Goal: Task Accomplishment & Management: Manage account settings

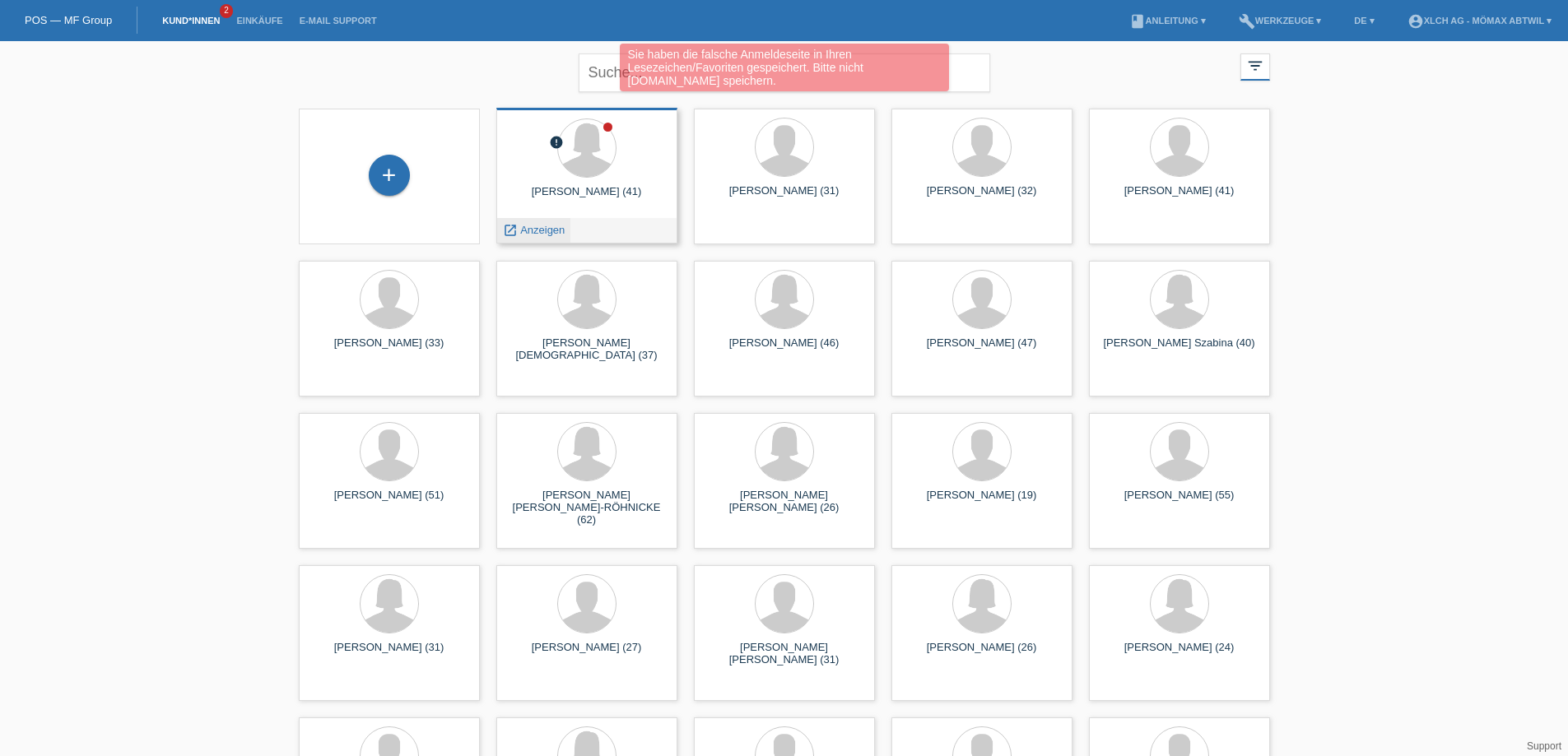
click at [549, 230] on span "Anzeigen" at bounding box center [542, 230] width 44 height 12
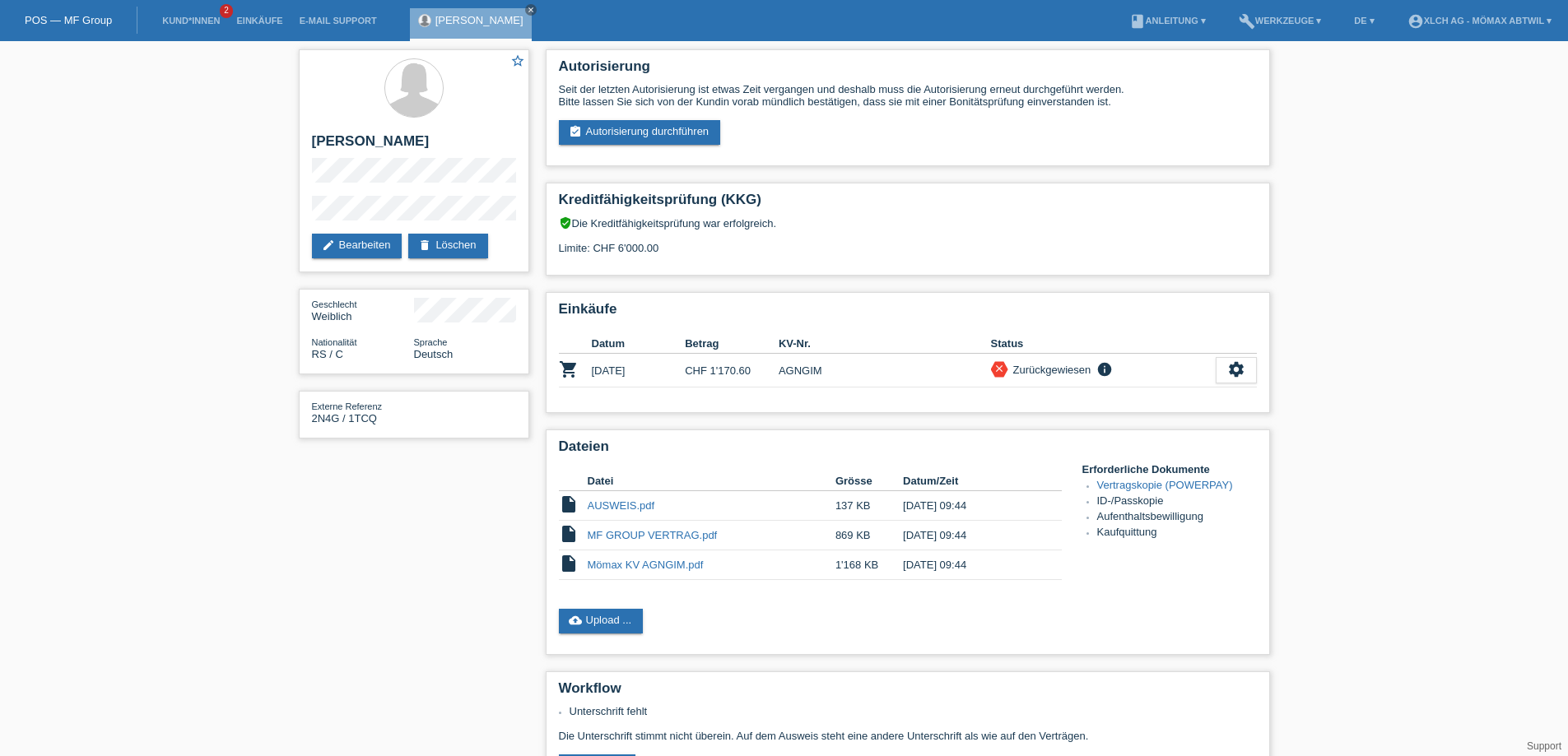
click at [469, 20] on link "[PERSON_NAME]" at bounding box center [479, 20] width 88 height 12
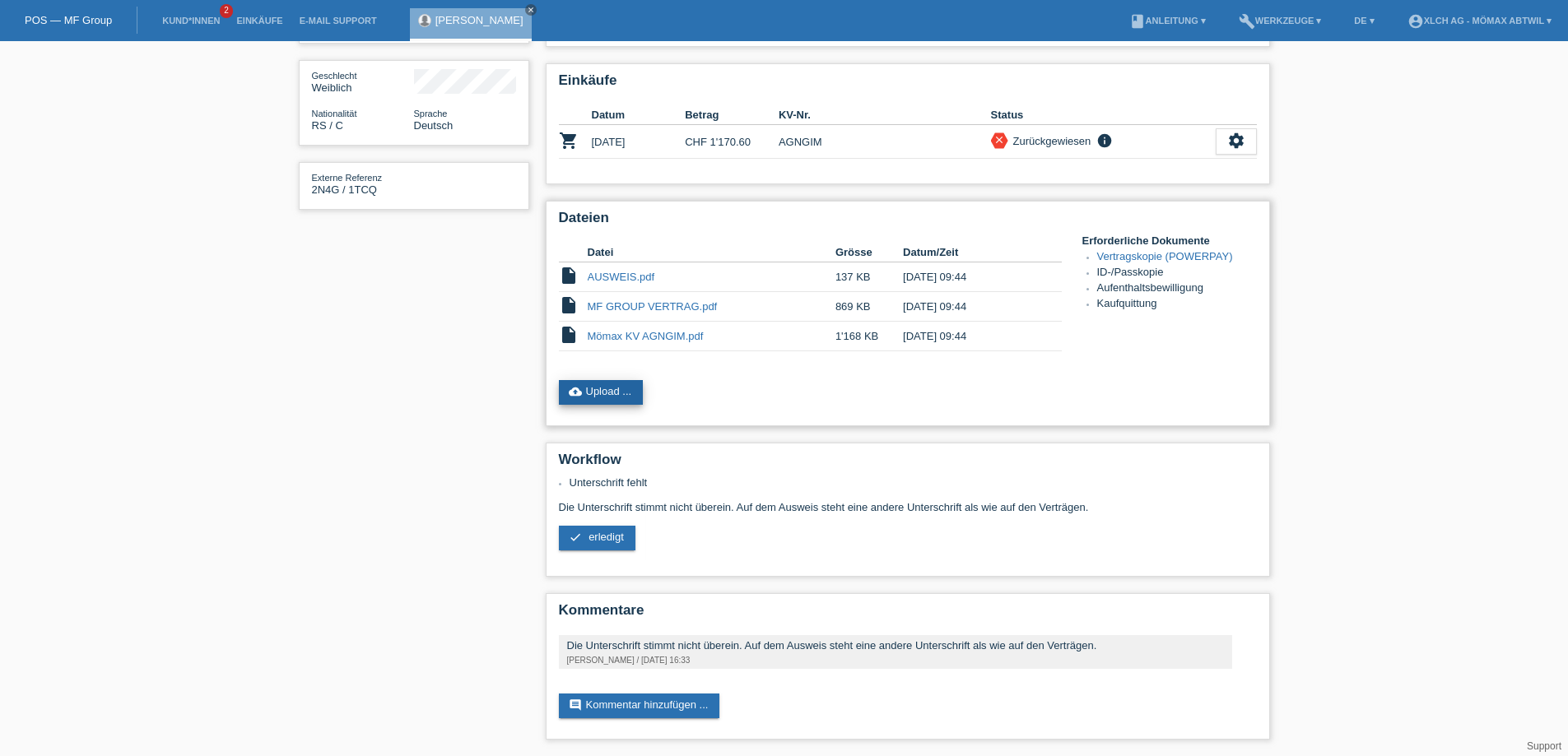
click at [616, 389] on link "cloud_upload Upload ..." at bounding box center [602, 392] width 85 height 24
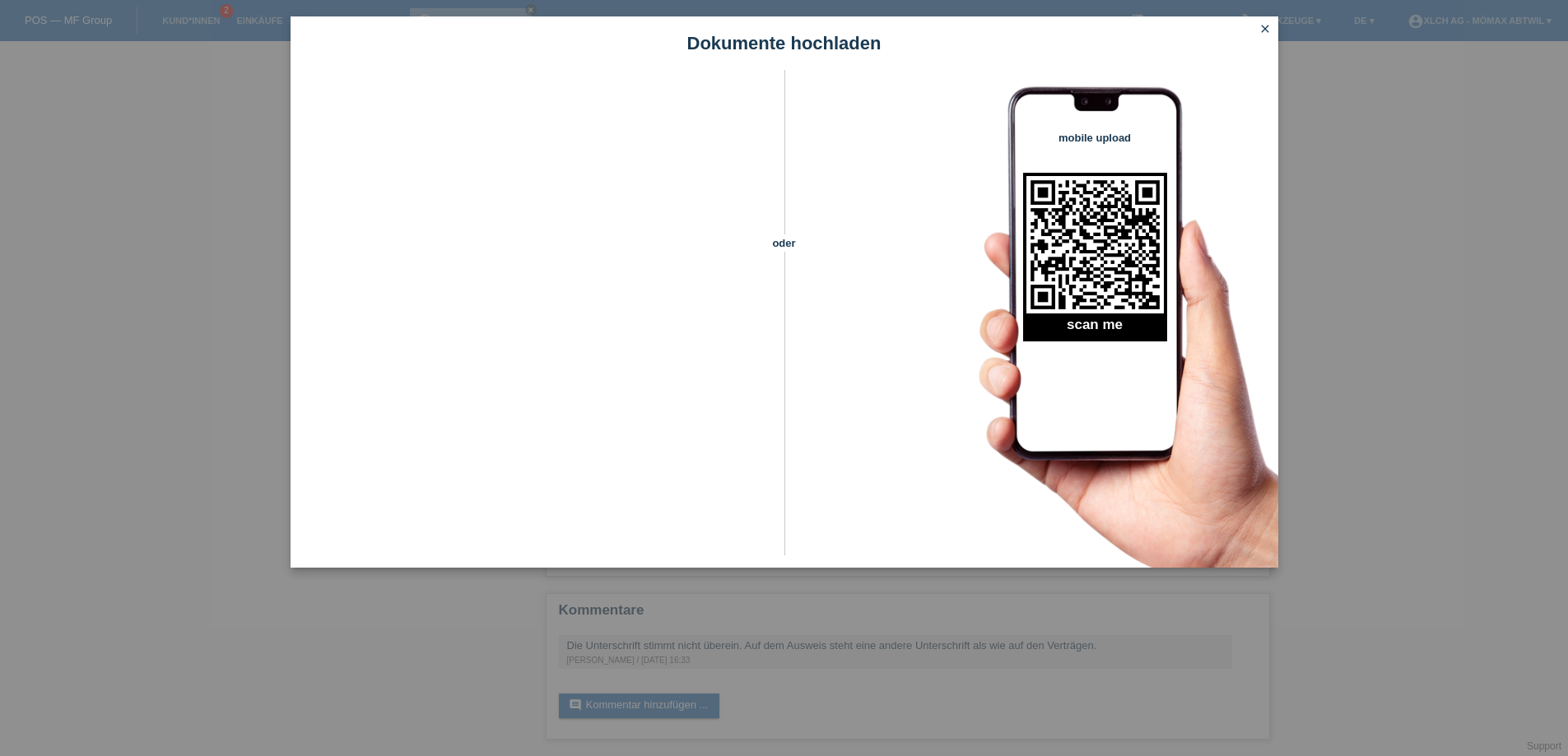
click at [1262, 31] on icon "close" at bounding box center [1265, 29] width 13 height 13
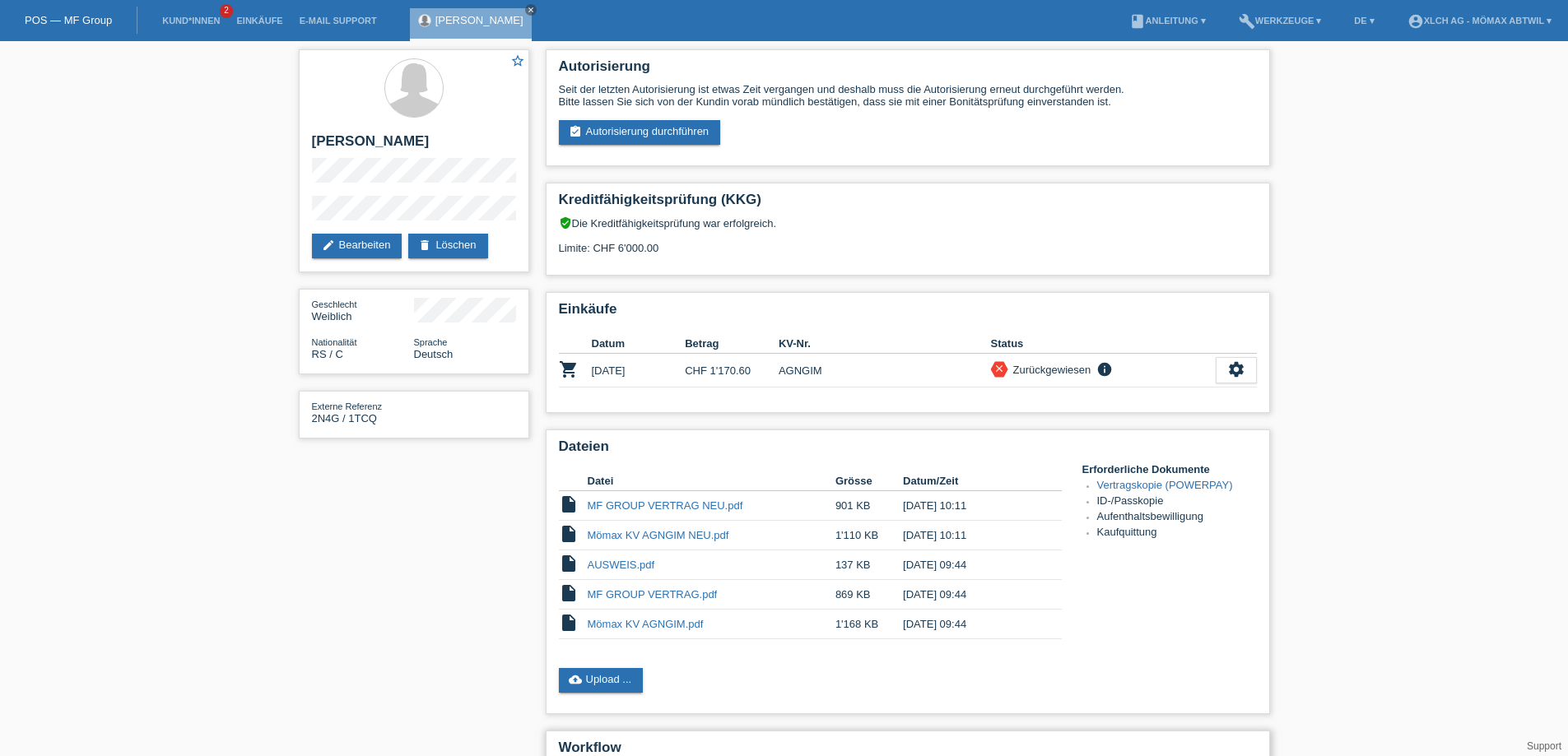
scroll to position [229, 0]
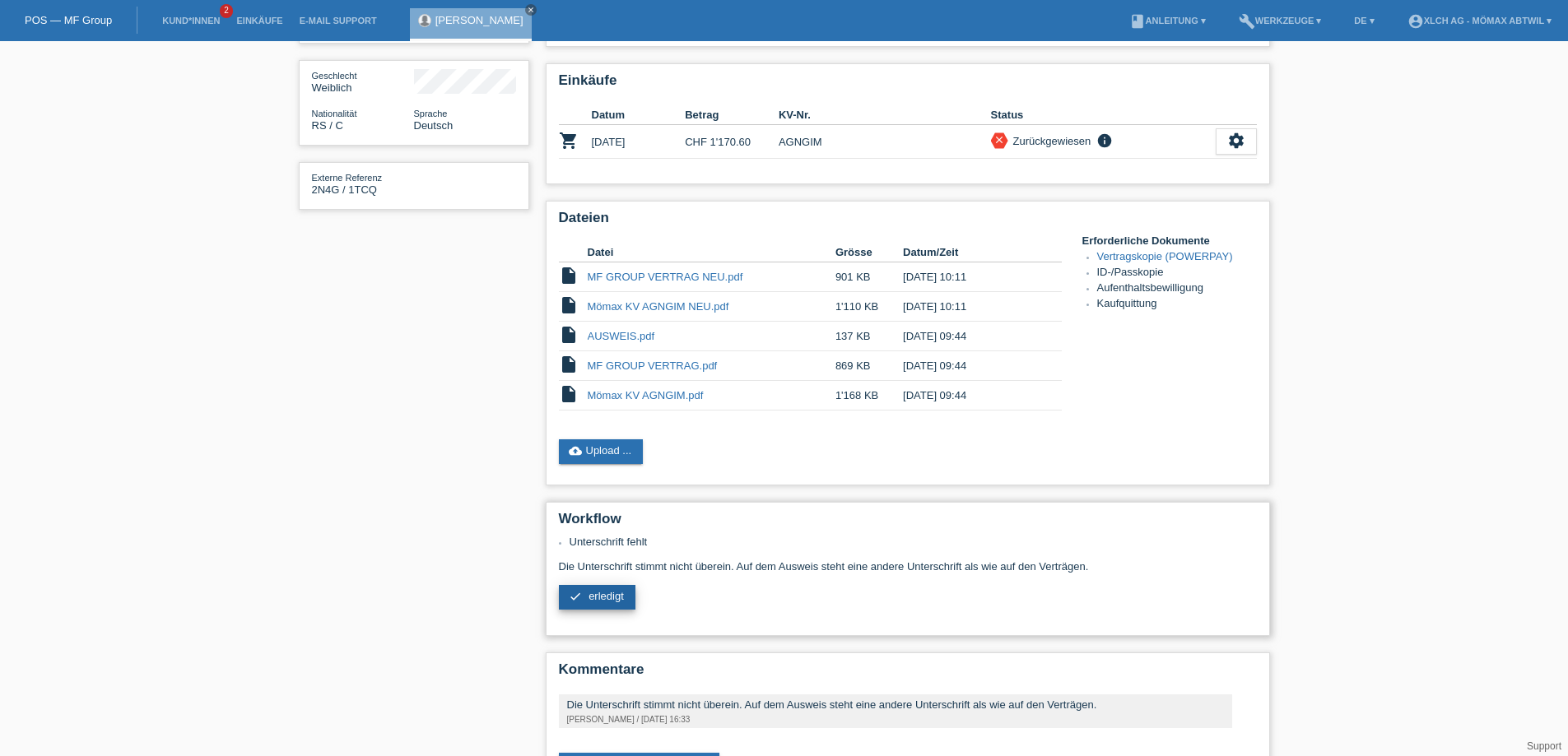
click at [605, 596] on span "erledigt" at bounding box center [606, 596] width 36 height 12
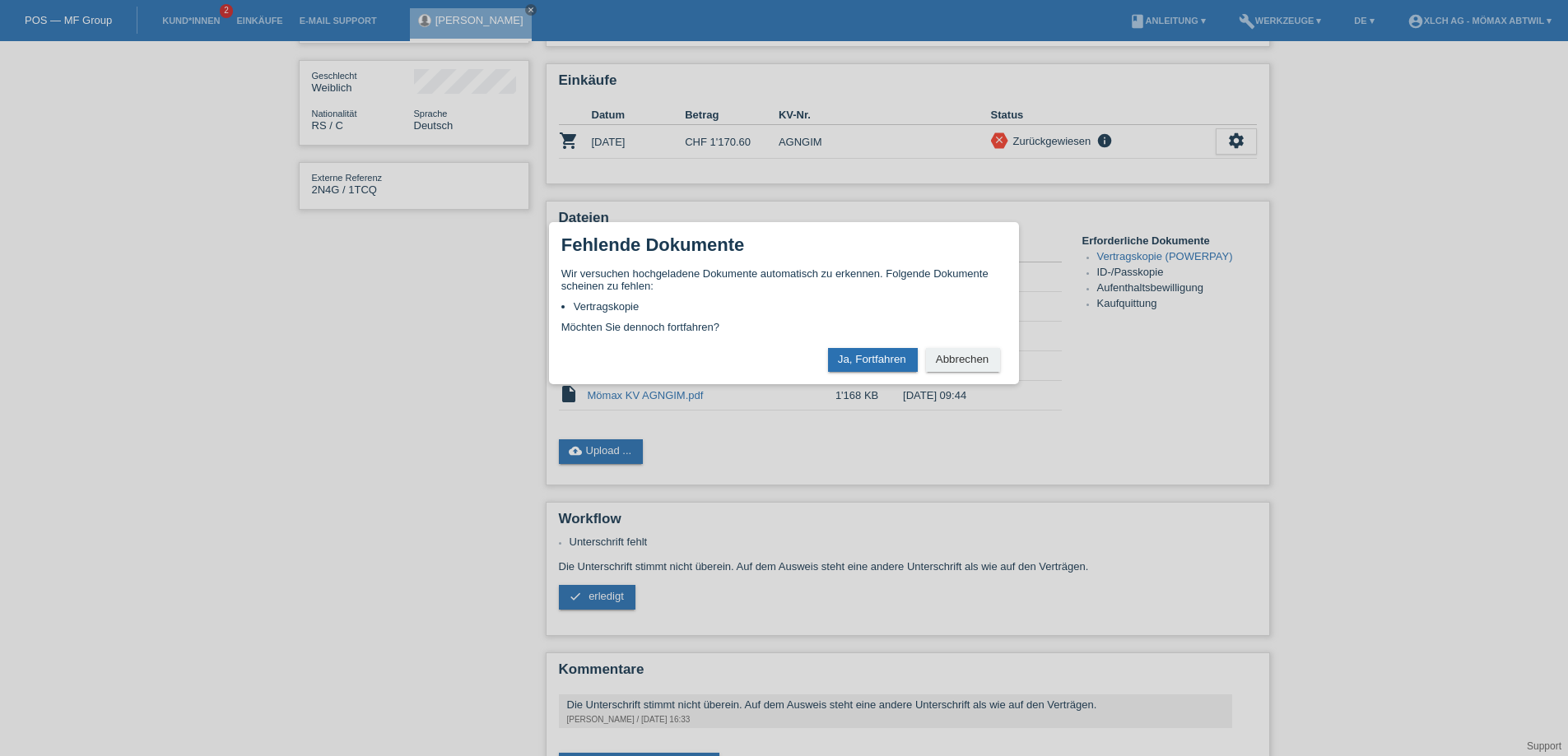
scroll to position [288, 0]
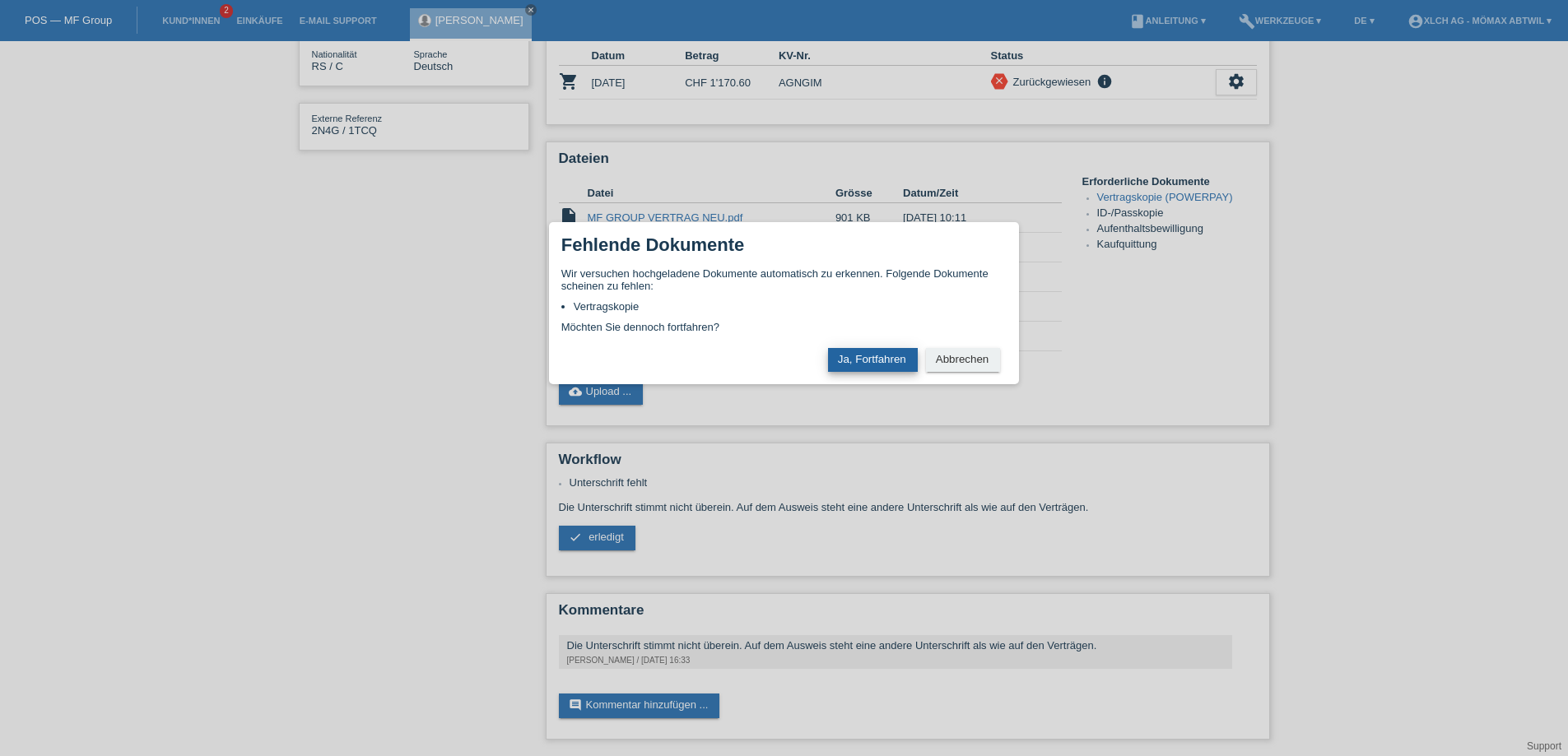
click at [862, 358] on button "Ja, Fortfahren" at bounding box center [873, 359] width 89 height 23
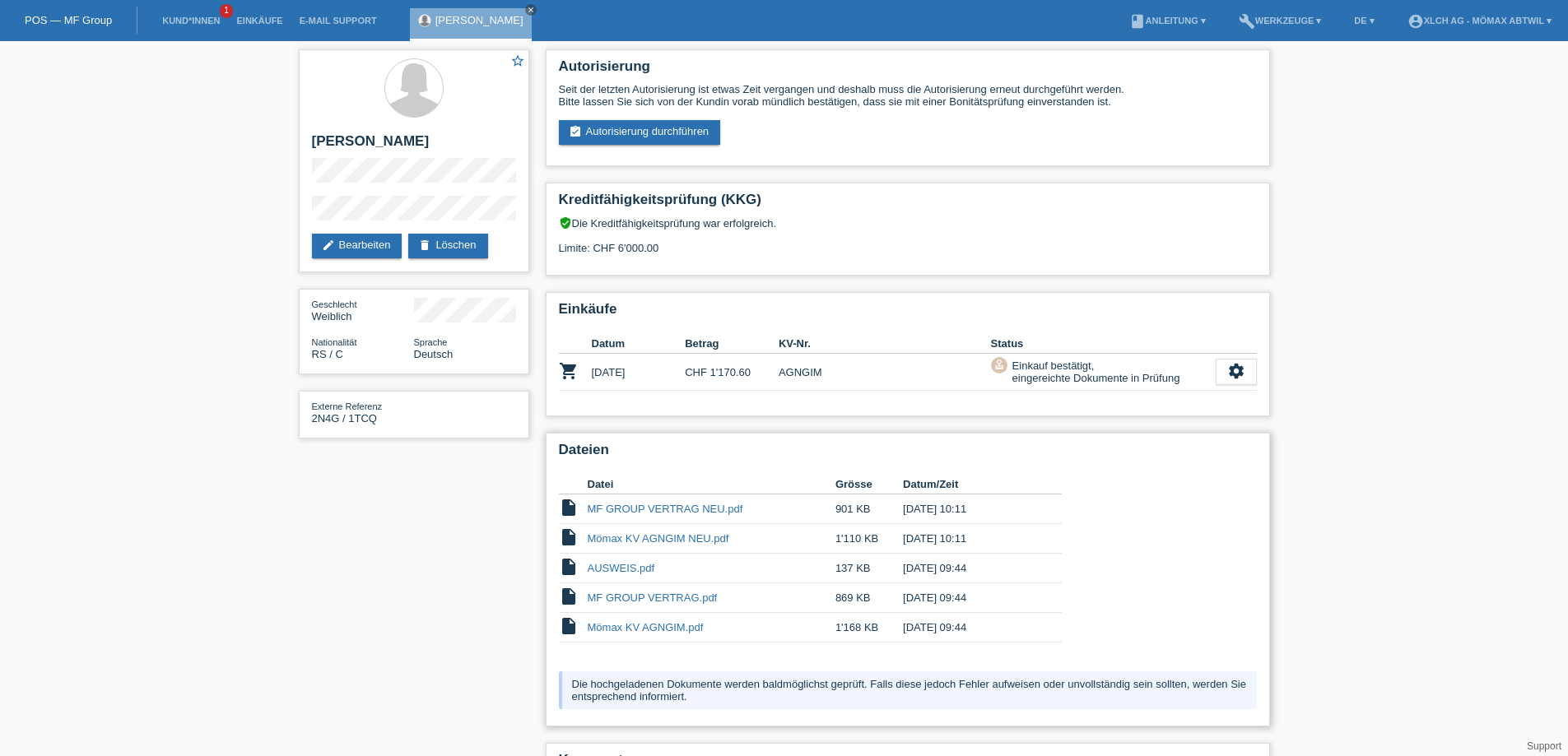
scroll to position [150, 0]
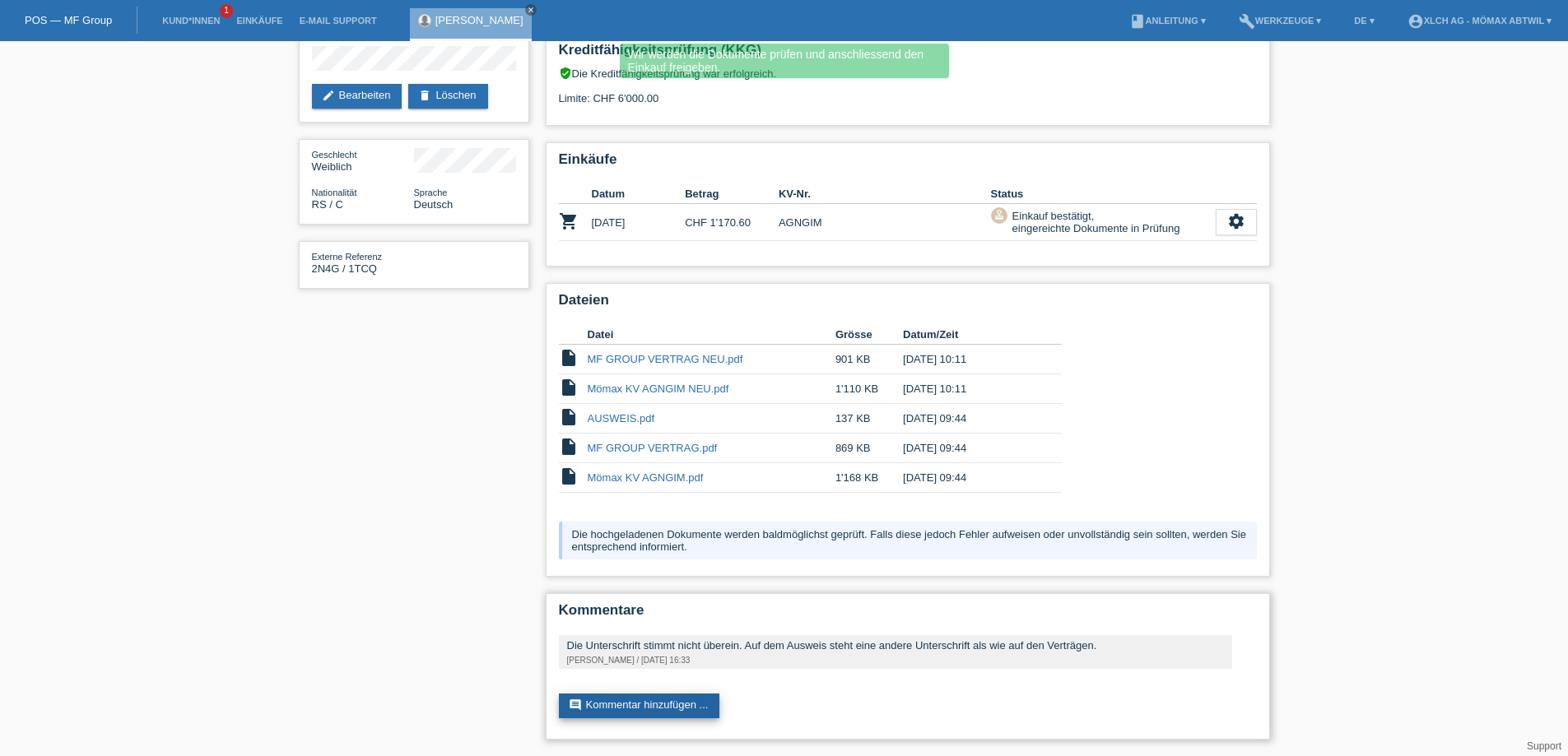
click at [685, 709] on link "comment Kommentar hinzufügen ..." at bounding box center [640, 706] width 161 height 24
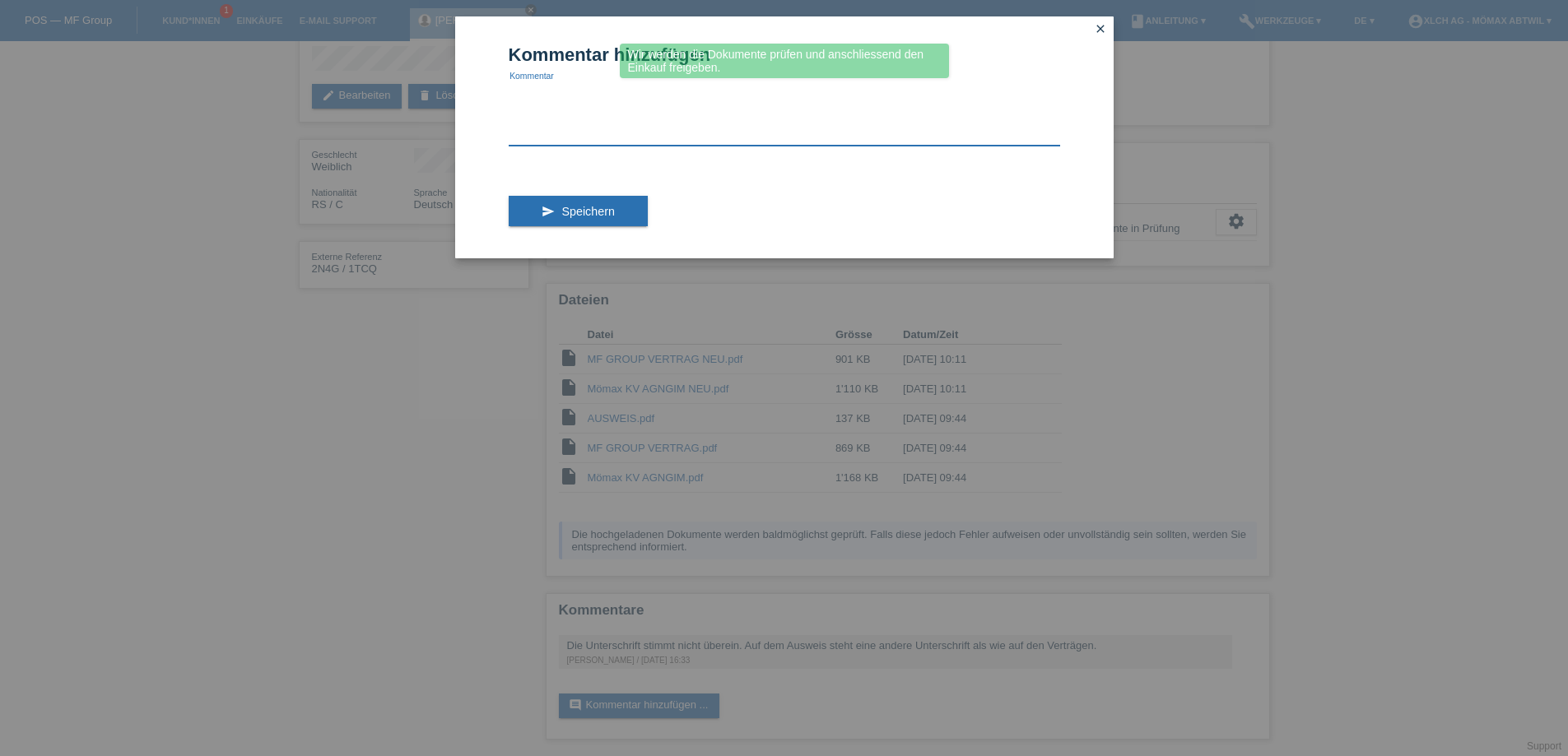
click at [596, 138] on textarea at bounding box center [784, 114] width 551 height 63
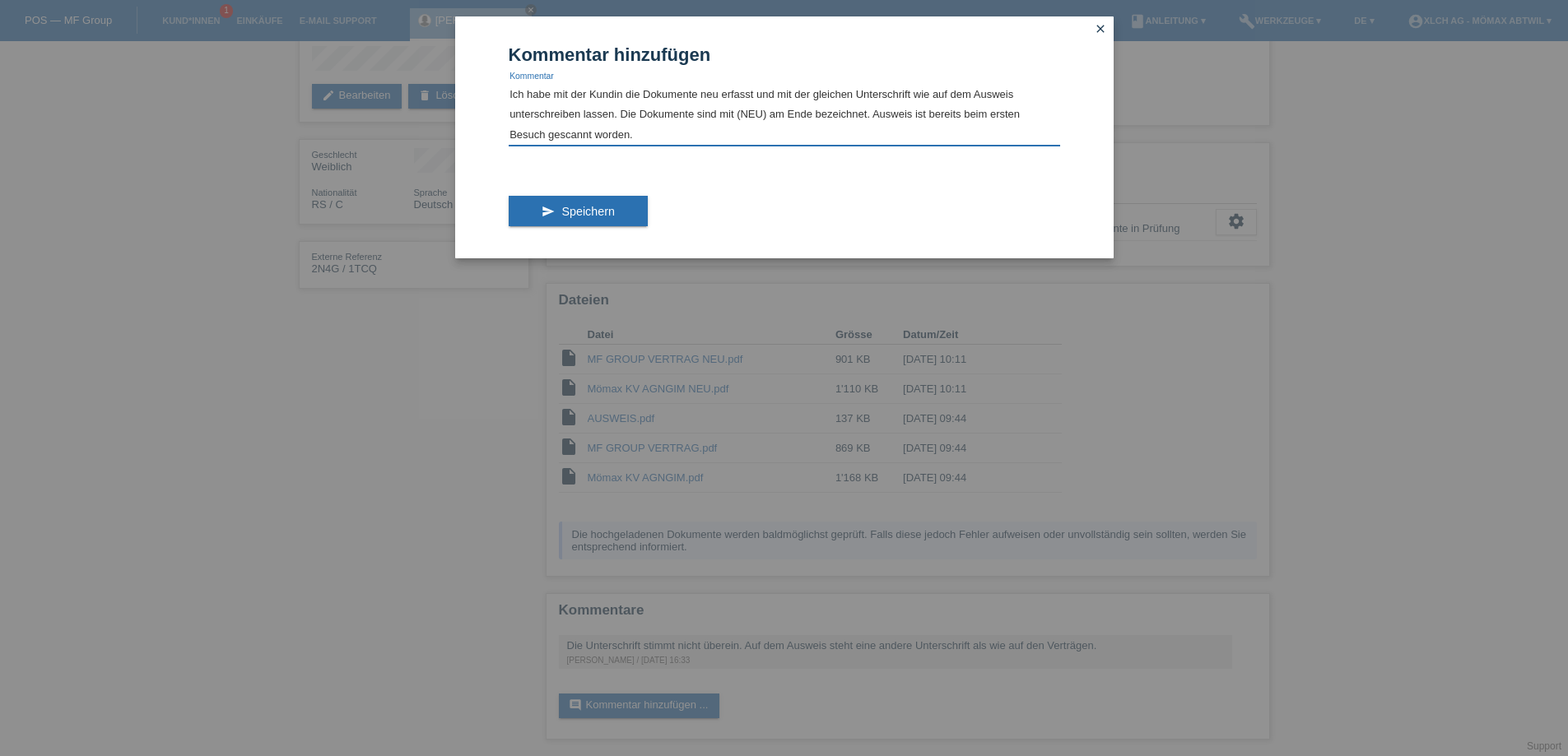
scroll to position [40, 0]
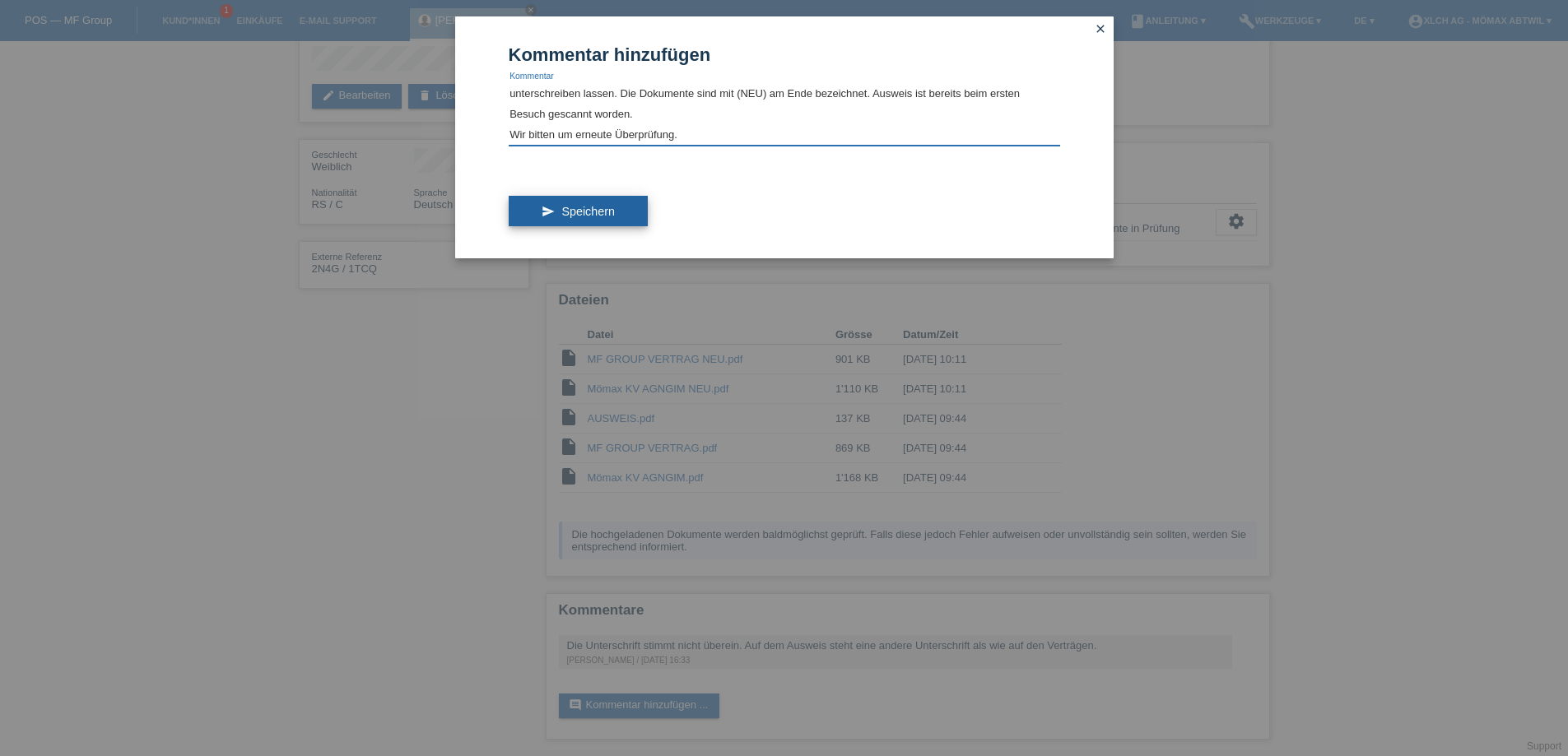
type textarea "Guten Tag. Ich habe mit der Kundin die Dokumente neu erfasst und mit der gleich…"
click at [576, 208] on span "Speichern" at bounding box center [588, 211] width 53 height 13
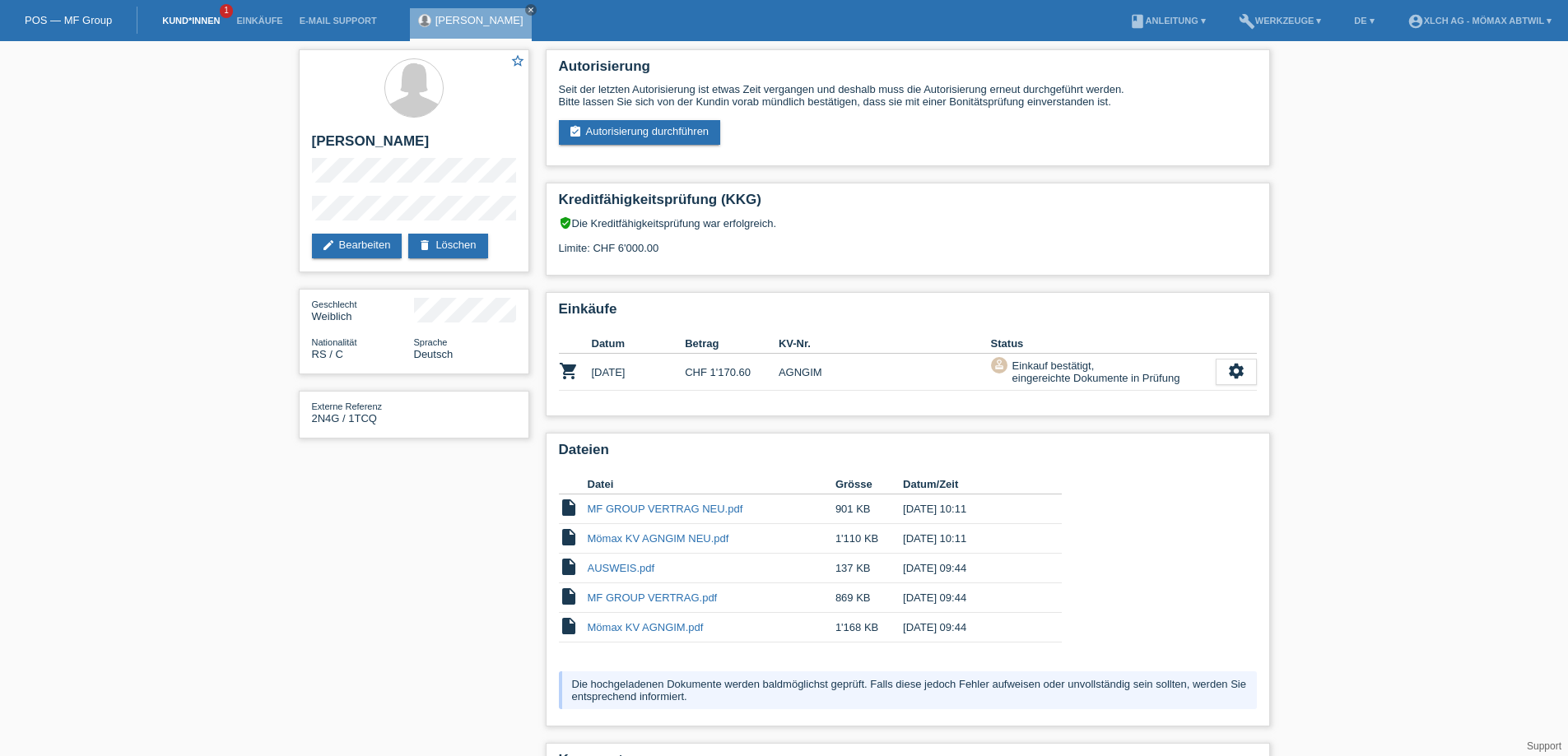
click at [194, 23] on link "Kund*innen" at bounding box center [190, 20] width 74 height 10
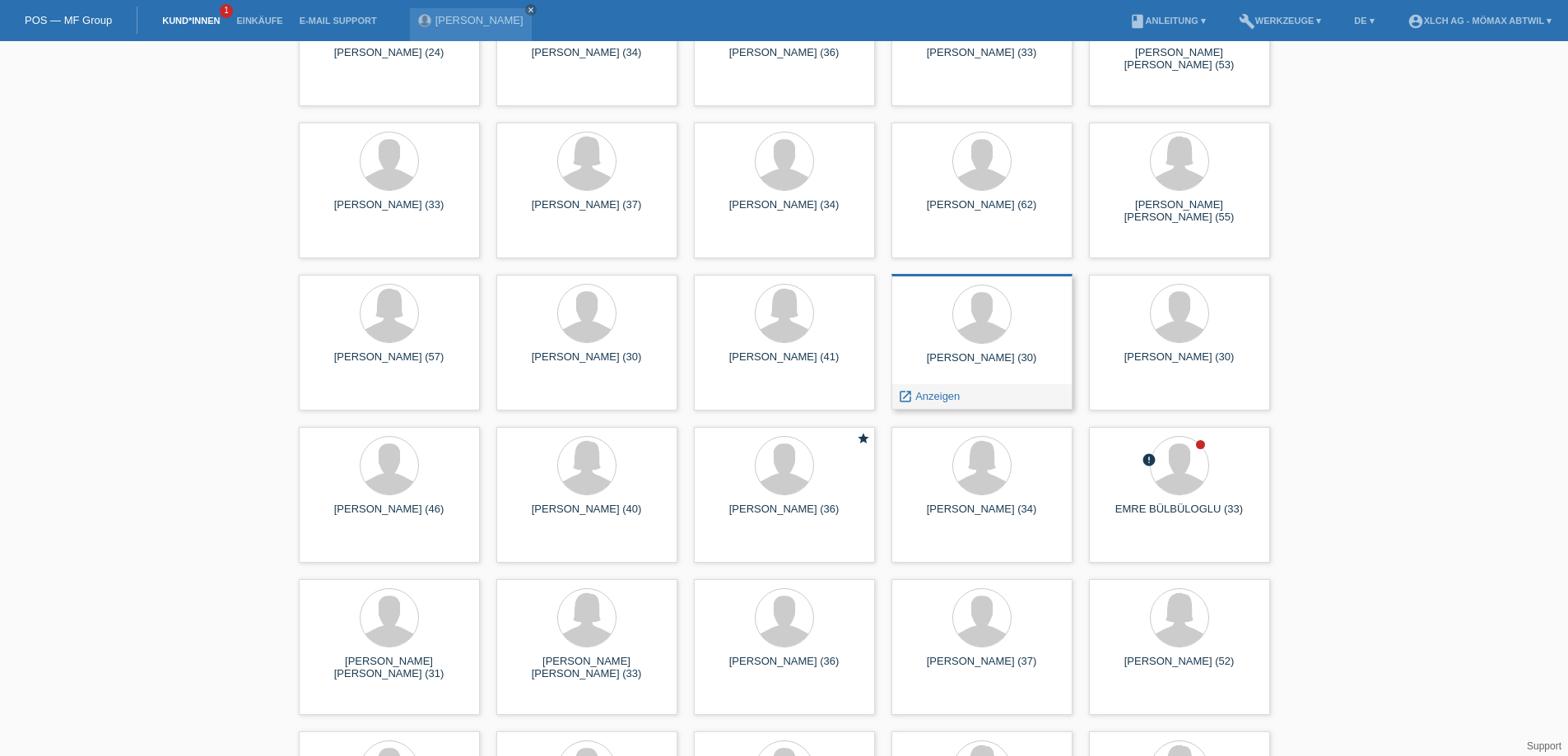
scroll to position [5550, 0]
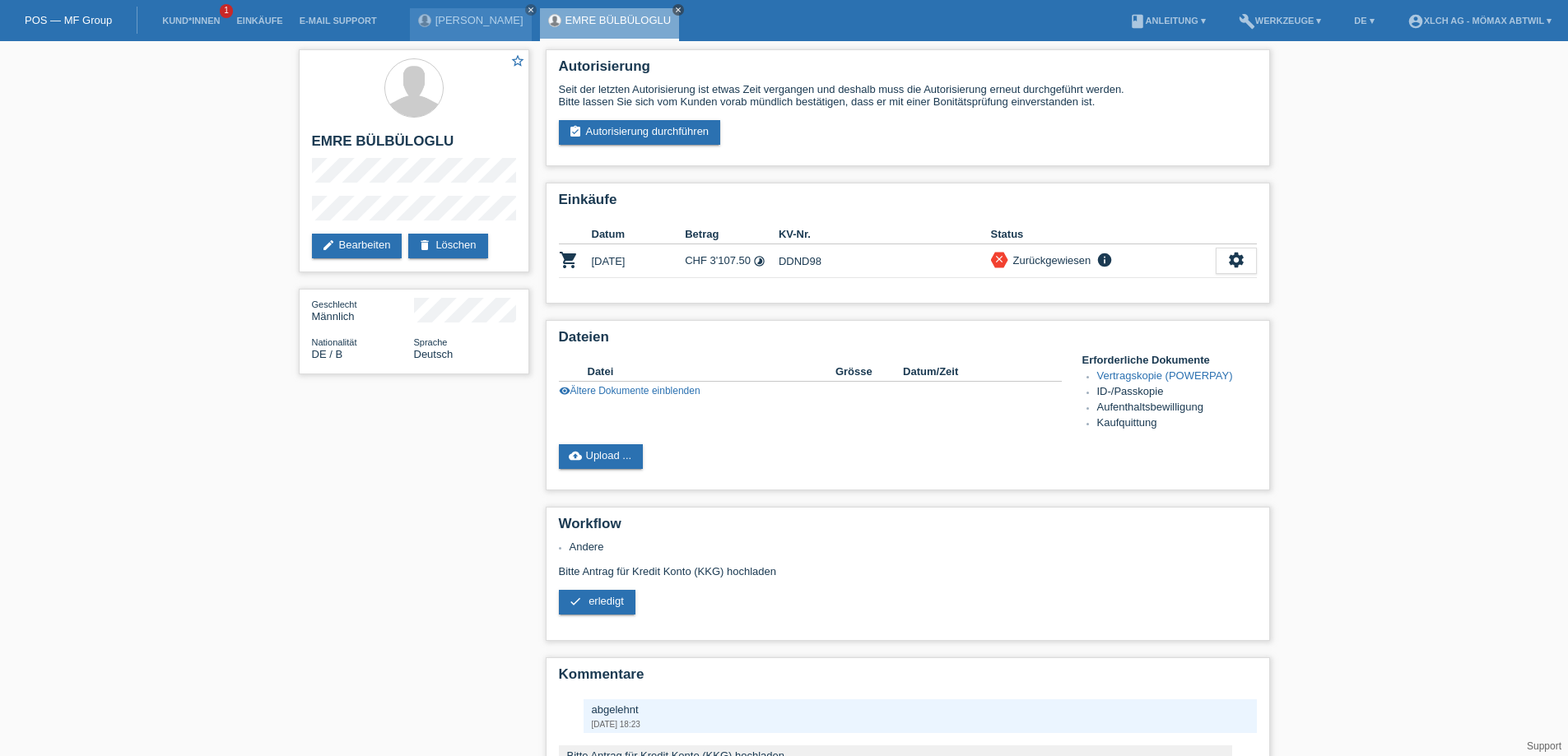
click at [675, 8] on icon "close" at bounding box center [678, 10] width 8 height 8
